Goal: Information Seeking & Learning: Find specific page/section

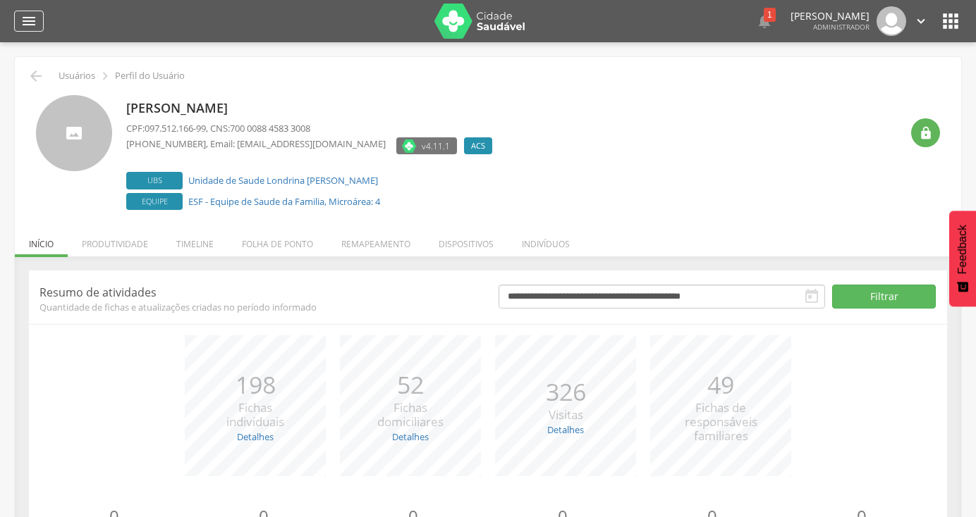
click at [37, 19] on icon "" at bounding box center [28, 21] width 17 height 17
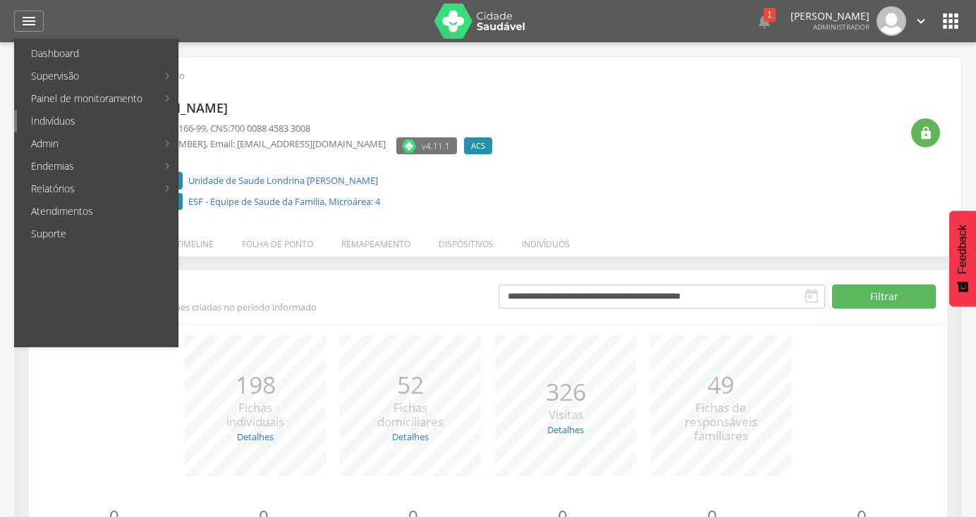
click at [54, 124] on link "Indivíduos" at bounding box center [97, 121] width 161 height 23
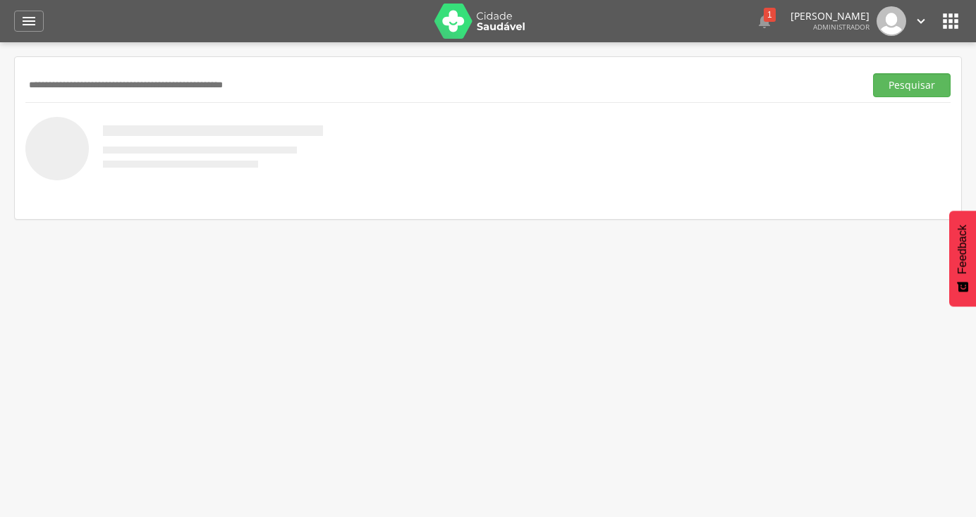
click at [327, 90] on input "text" at bounding box center [441, 85] width 833 height 24
type input "**********"
click at [873, 73] on button "Pesquisar" at bounding box center [912, 85] width 78 height 24
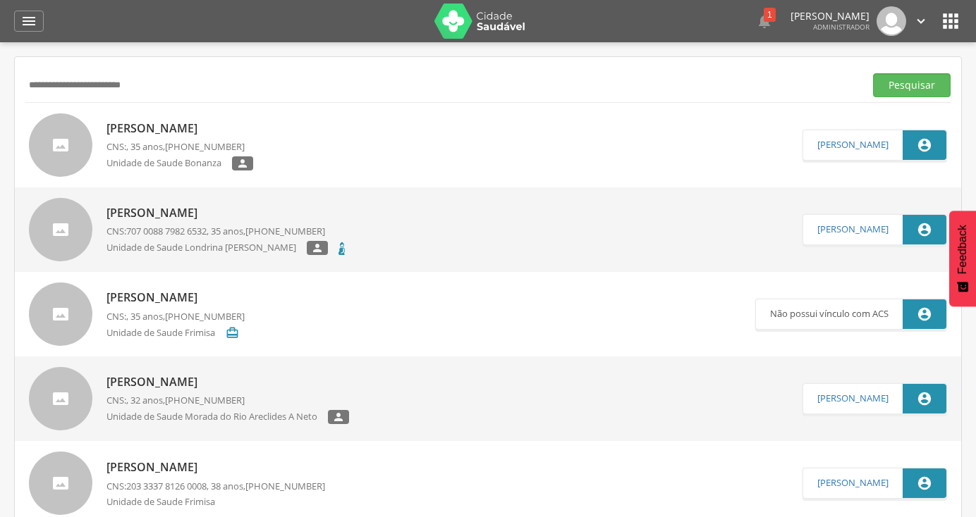
click at [212, 211] on p "Josiane Aparecida da Silva" at bounding box center [227, 213] width 242 height 16
type input "**********"
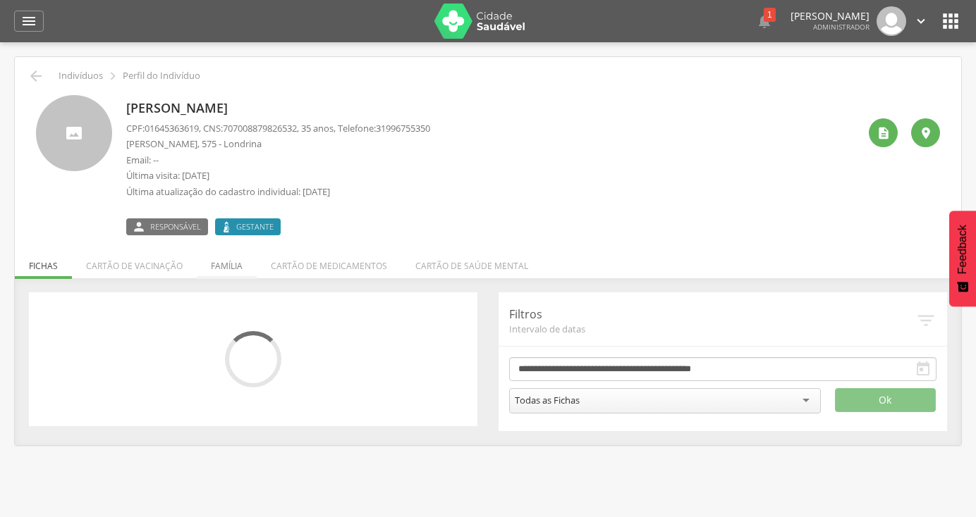
click at [232, 263] on li "Família" at bounding box center [227, 262] width 60 height 33
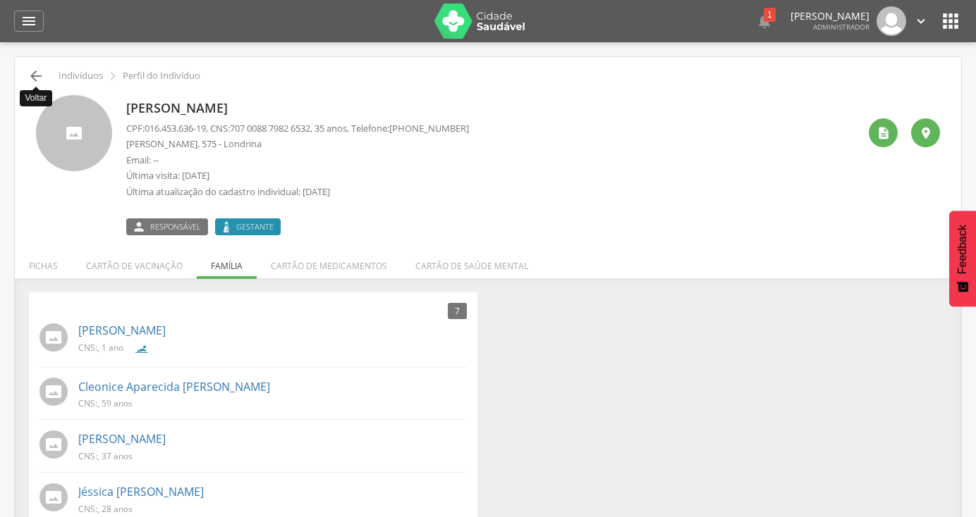
click at [35, 71] on icon "" at bounding box center [35, 76] width 17 height 17
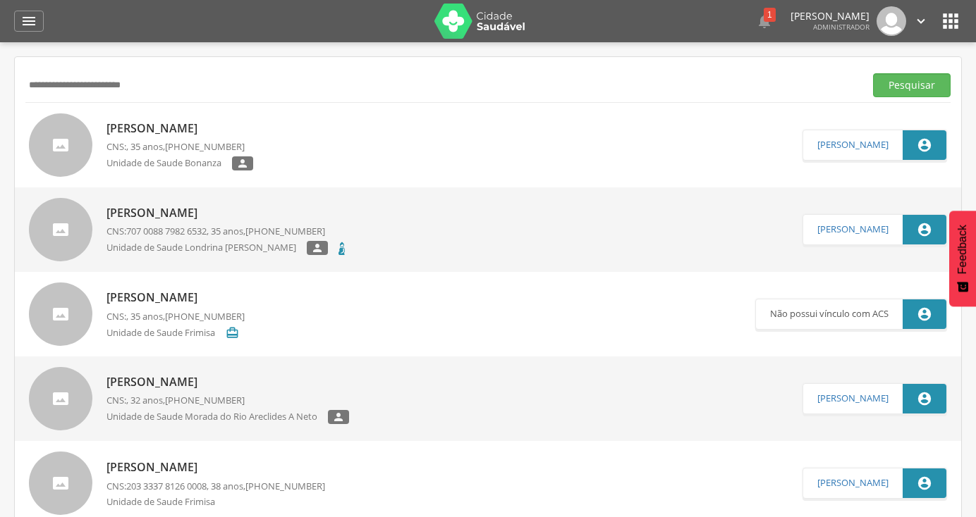
click at [212, 296] on p "Josiane Aparecida da Silva" at bounding box center [175, 298] width 138 height 16
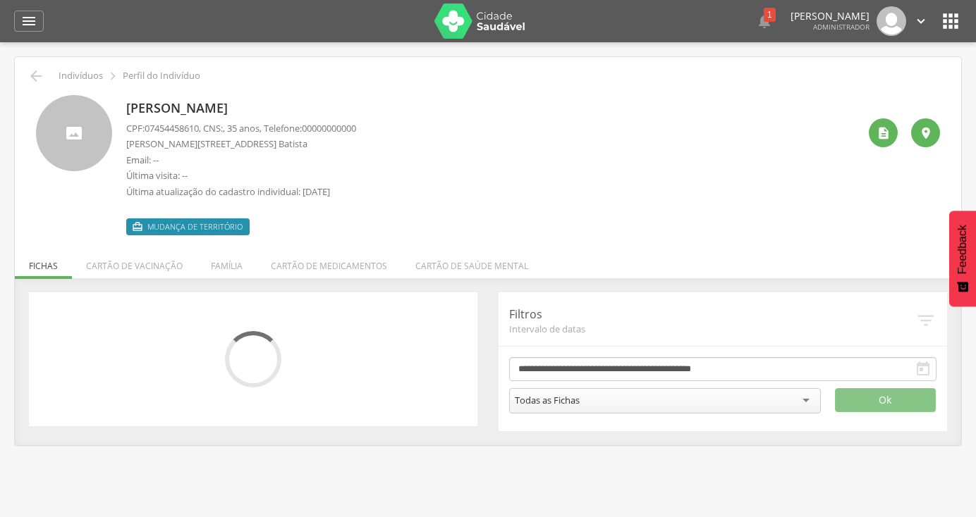
click at [228, 211] on div " Mudança de território" at bounding box center [241, 221] width 230 height 30
click at [236, 275] on li "Família" at bounding box center [227, 262] width 60 height 33
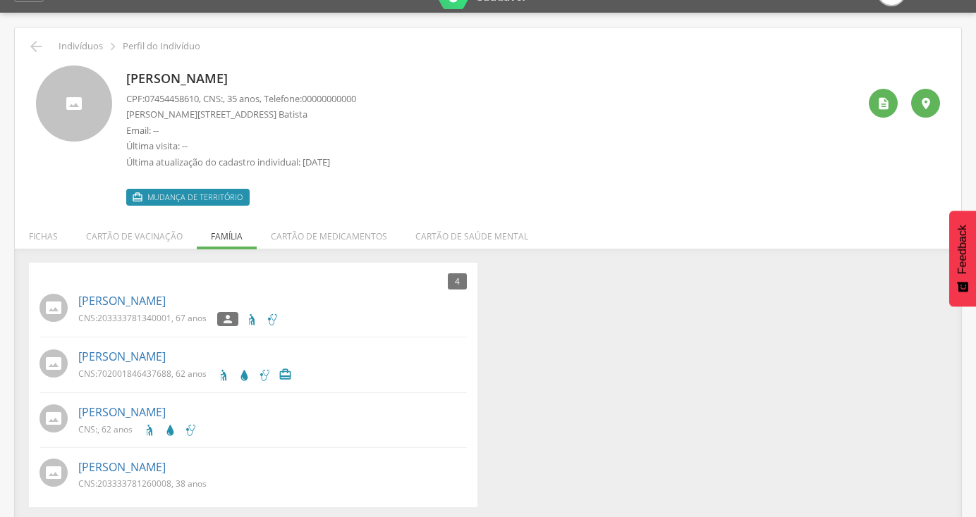
scroll to position [42, 0]
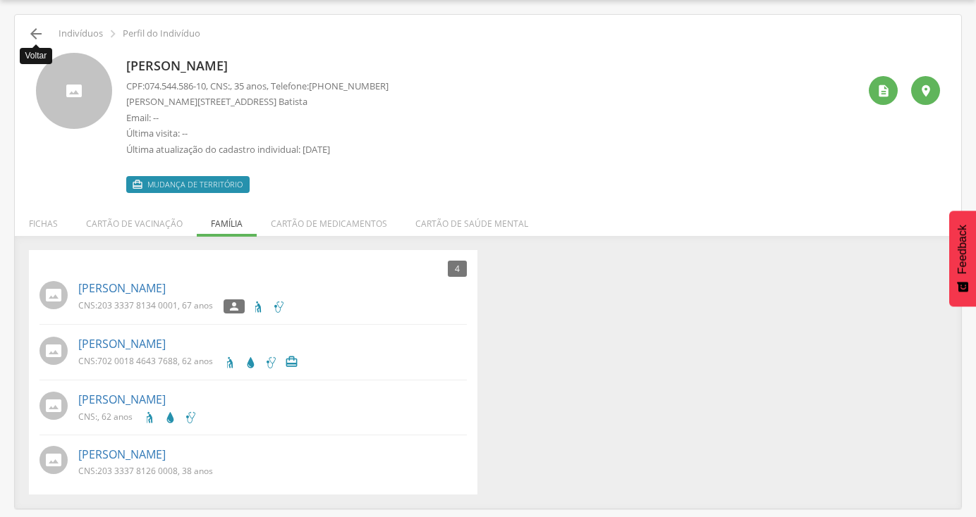
click at [42, 35] on icon "" at bounding box center [35, 33] width 17 height 17
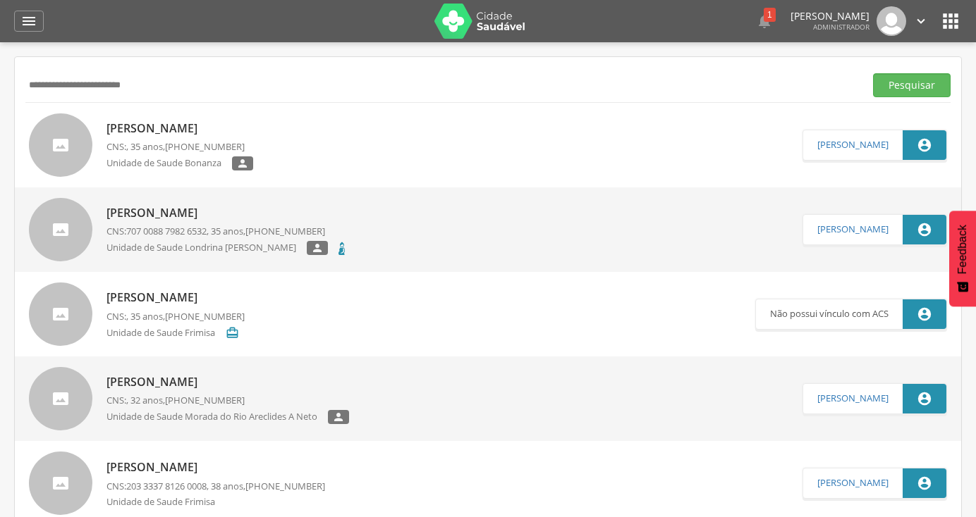
click at [184, 298] on p "Josiane Aparecida da Silva" at bounding box center [175, 298] width 138 height 16
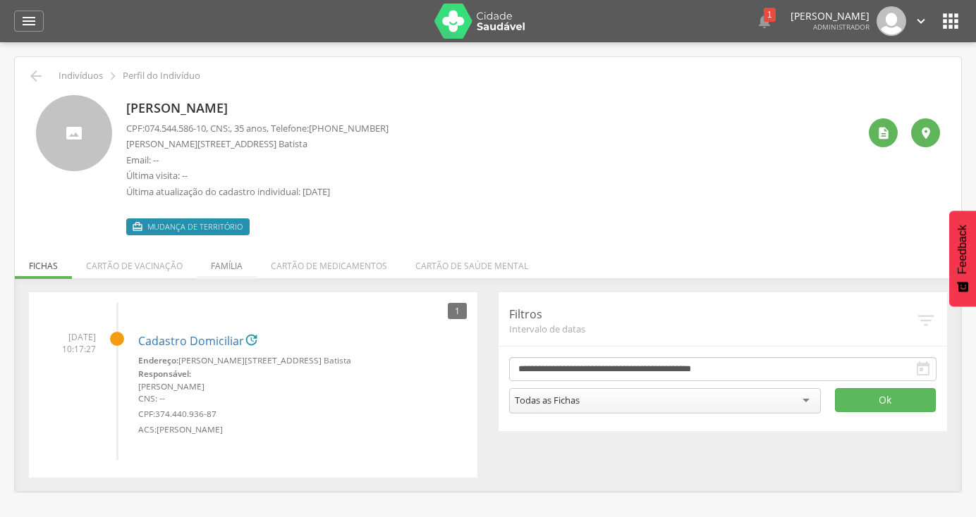
click at [245, 273] on li "Família" at bounding box center [227, 262] width 60 height 33
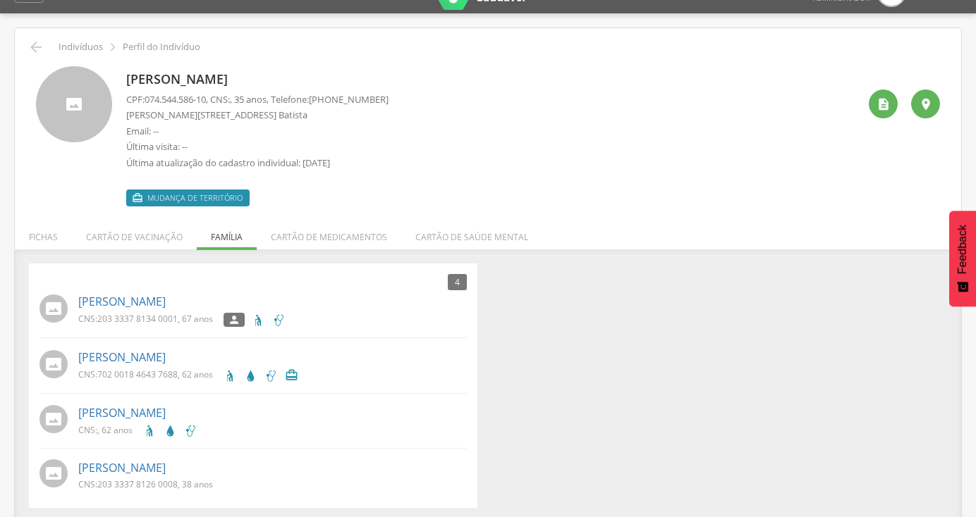
scroll to position [42, 0]
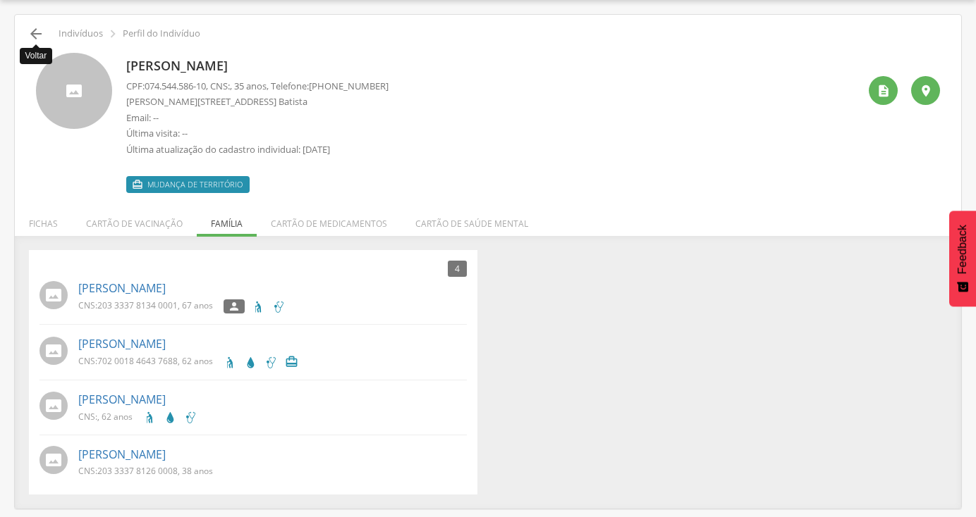
click at [37, 36] on icon "" at bounding box center [35, 33] width 17 height 17
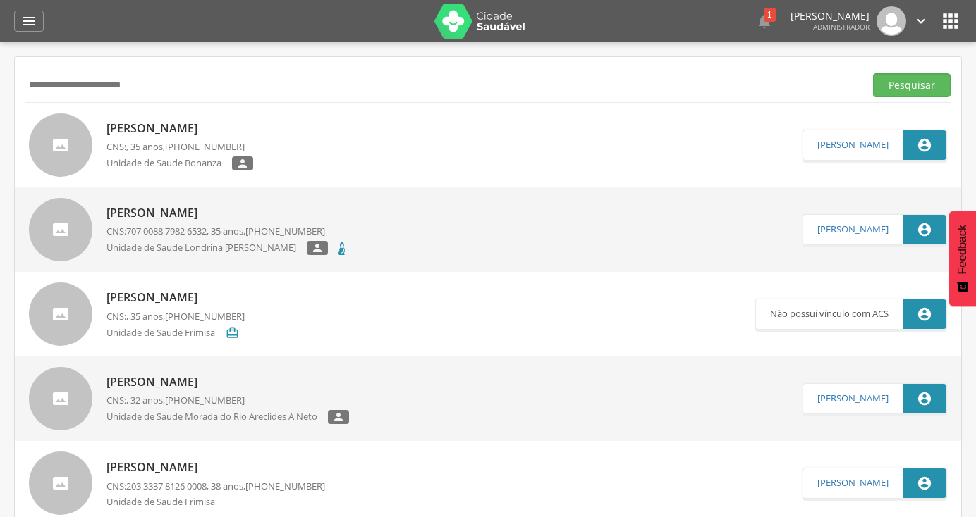
click at [351, 73] on input "**********" at bounding box center [441, 85] width 833 height 24
click at [873, 73] on button "Pesquisar" at bounding box center [912, 85] width 78 height 24
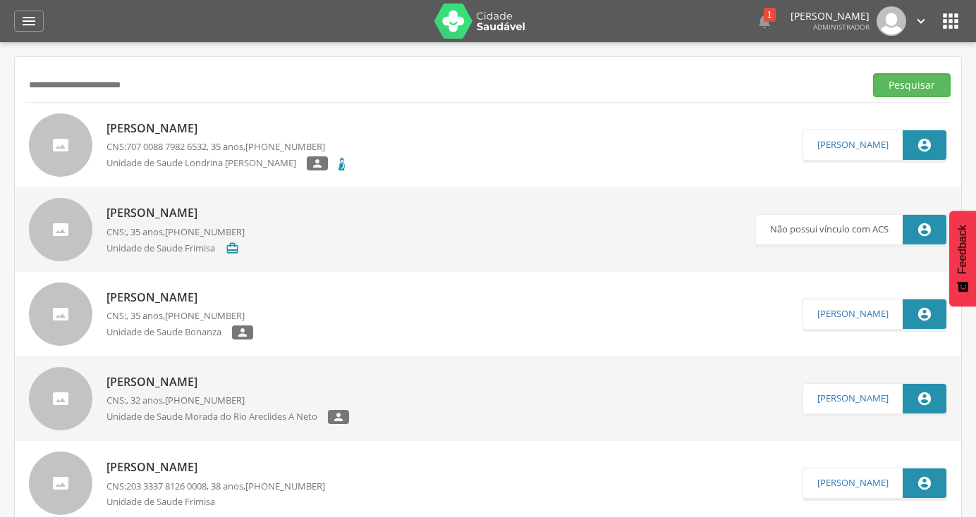
click at [453, 15] on img at bounding box center [480, 21] width 92 height 35
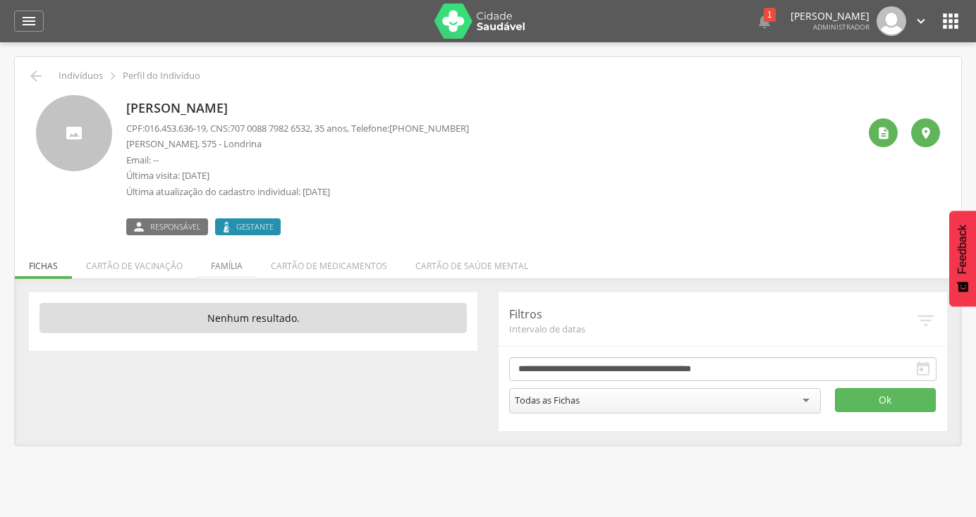
click at [236, 264] on li "Família" at bounding box center [227, 262] width 60 height 33
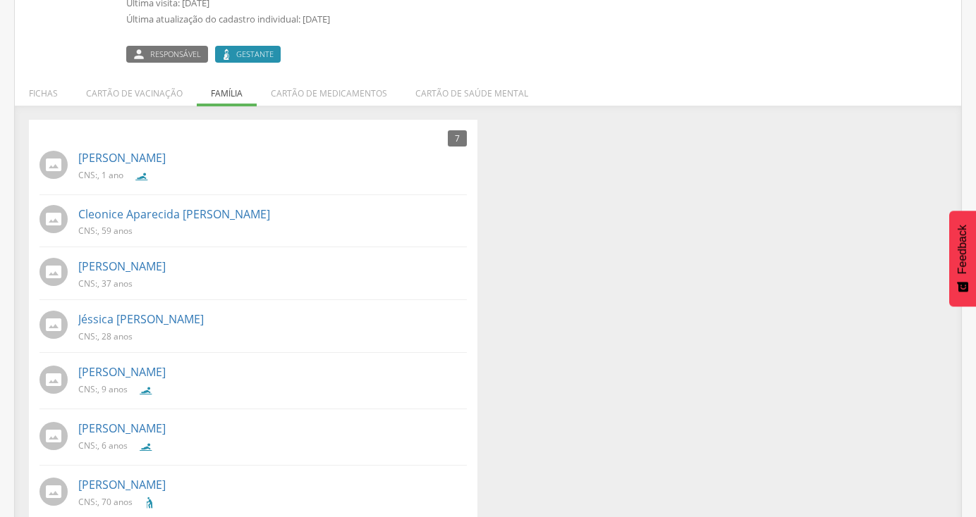
scroll to position [197, 0]
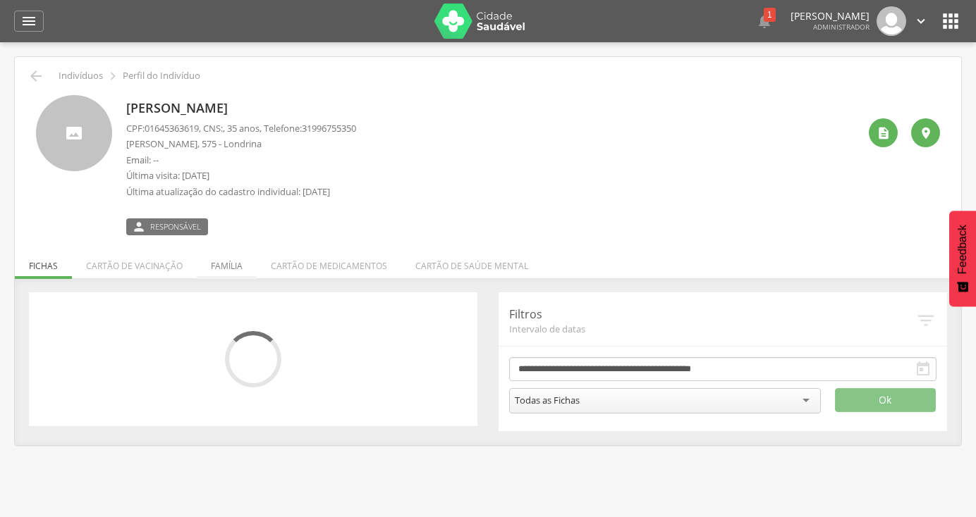
click at [224, 271] on li "Família" at bounding box center [227, 262] width 60 height 33
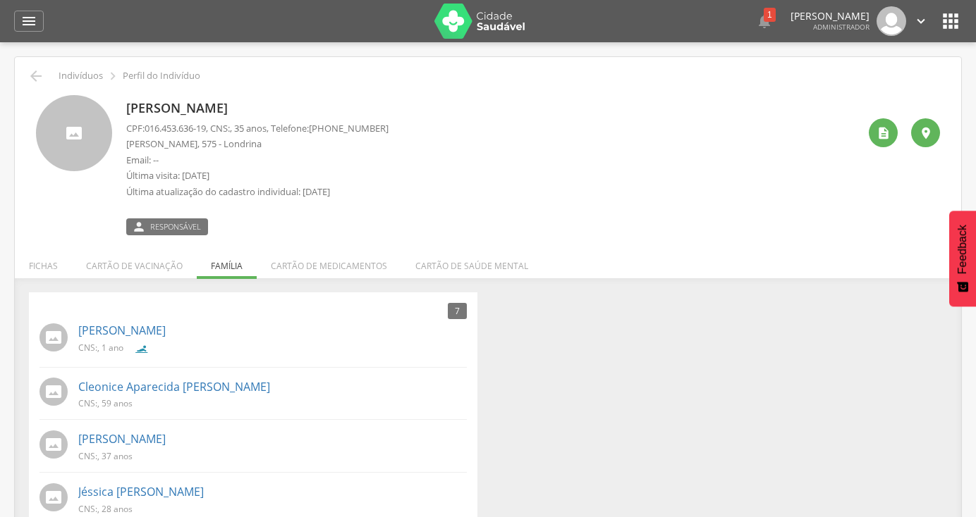
click at [355, 190] on p "Última atualização do cadastro individual: 22/11/2024" at bounding box center [257, 191] width 262 height 13
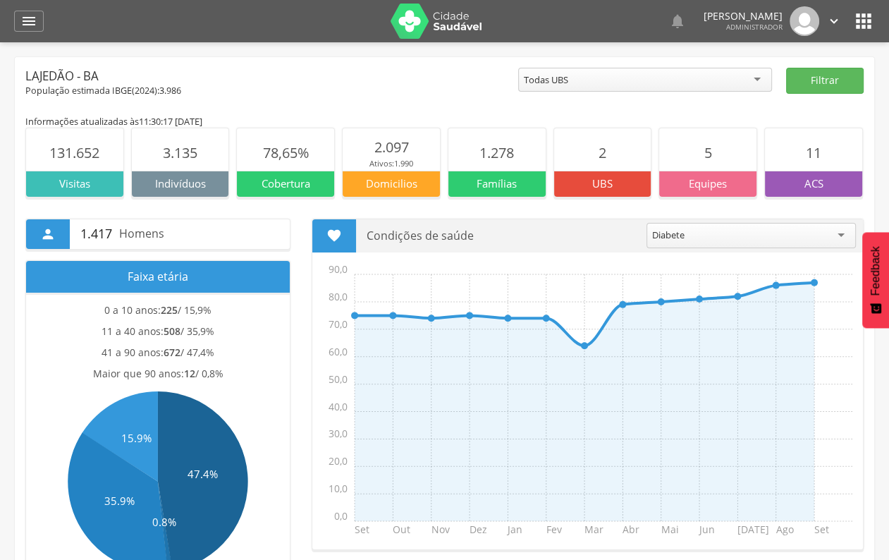
click at [861, 28] on icon "" at bounding box center [863, 21] width 23 height 23
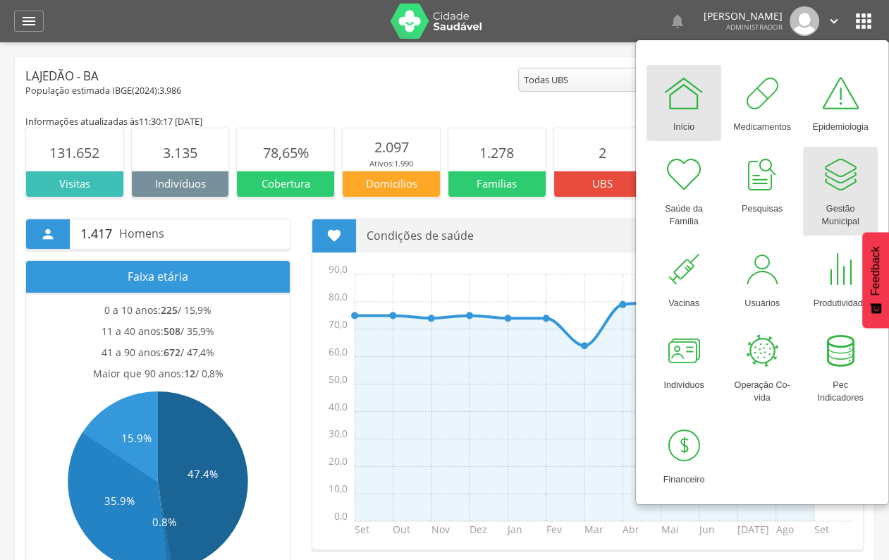
click at [838, 194] on div at bounding box center [840, 175] width 42 height 42
